Goal: Obtain resource: Download file/media

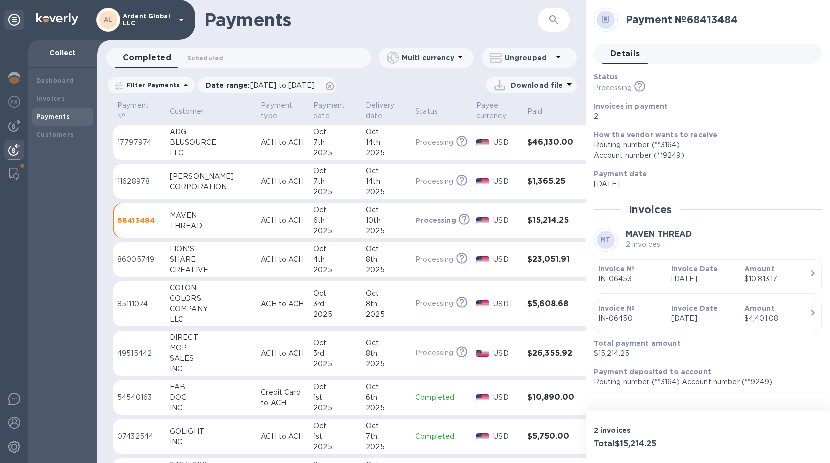
click at [548, 87] on p "Download file" at bounding box center [537, 86] width 53 height 10
click at [522, 106] on li "XLSX file" at bounding box center [532, 110] width 68 height 28
click at [543, 219] on h3 "$15,214.25" at bounding box center [551, 221] width 48 height 10
click at [611, 354] on p "$15,214.25" at bounding box center [704, 354] width 220 height 11
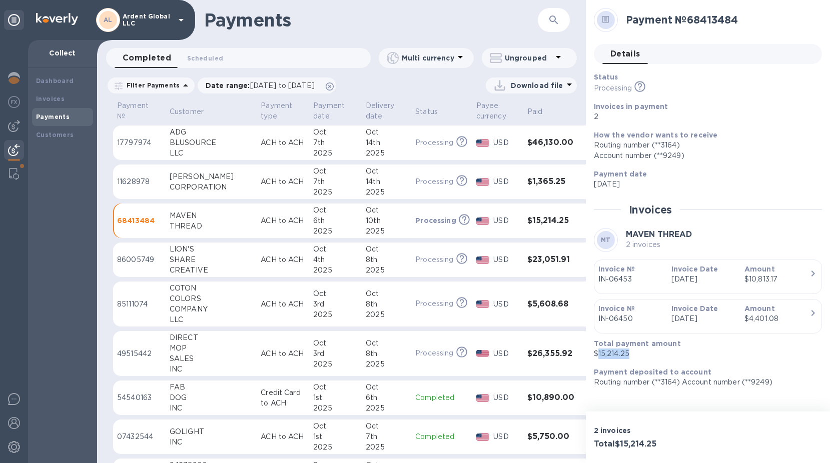
copy p "15,214.25"
click at [415, 256] on p "Processing" at bounding box center [434, 260] width 38 height 11
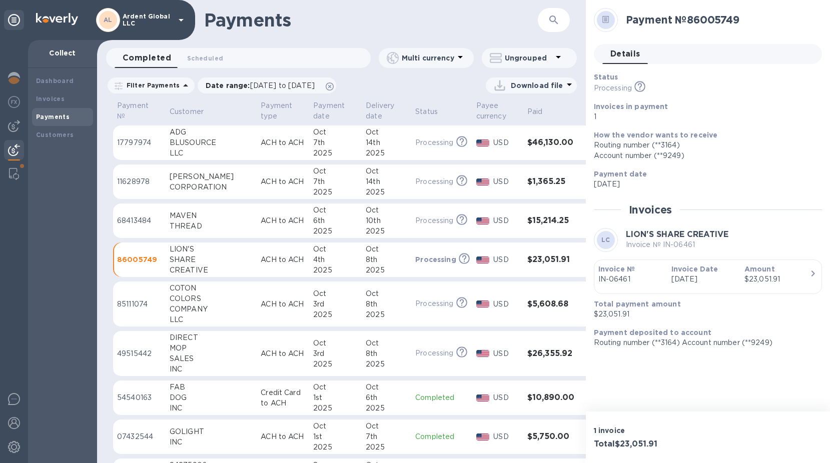
click at [614, 316] on p "$23,051.91" at bounding box center [704, 314] width 220 height 11
copy p "23,051.91"
click at [313, 309] on div "3rd" at bounding box center [335, 304] width 45 height 11
click at [612, 315] on p "$5,608.68" at bounding box center [704, 314] width 220 height 11
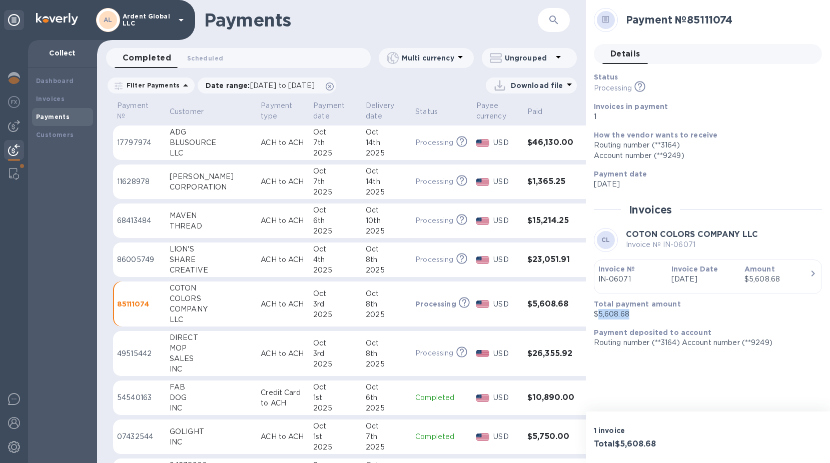
click at [612, 315] on p "$5,608.68" at bounding box center [704, 314] width 220 height 11
copy p "5,608.68"
click at [366, 349] on div "8th" at bounding box center [387, 354] width 42 height 11
click at [615, 315] on p "$26,355.92" at bounding box center [704, 314] width 220 height 11
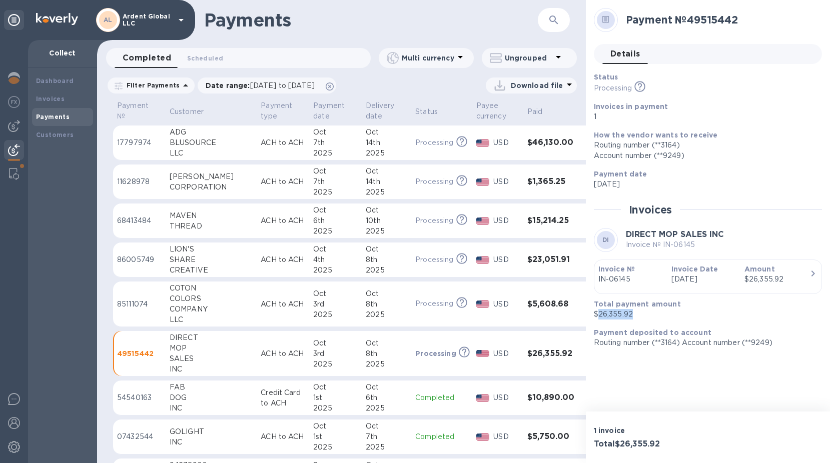
copy p "26,355.92"
